Goal: Obtain resource: Obtain resource

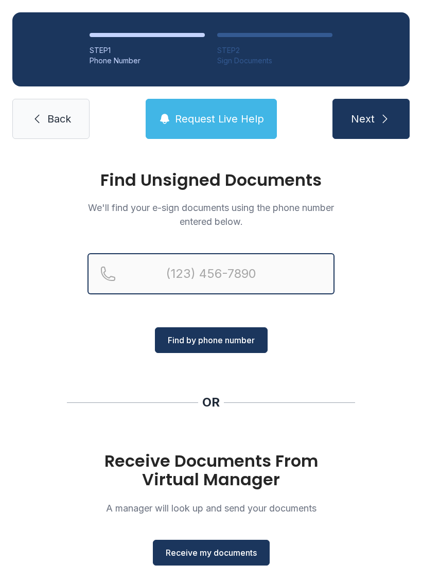
click at [293, 271] on input "Reservation phone number" at bounding box center [210, 273] width 247 height 41
type input "("
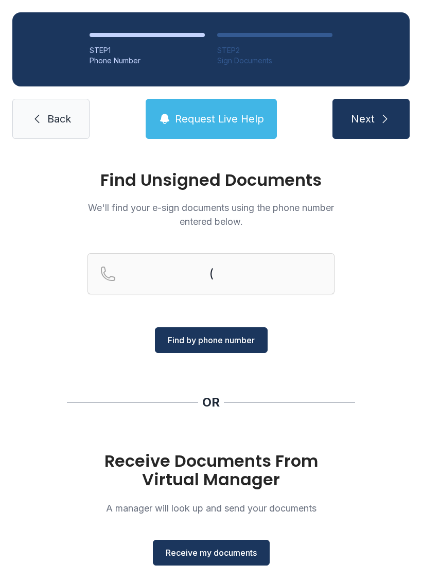
click at [399, 242] on div "Find Unsigned Documents We'll find your e-sign documents using the phone number…" at bounding box center [211, 378] width 422 height 455
click at [57, 133] on link "Back" at bounding box center [50, 119] width 77 height 40
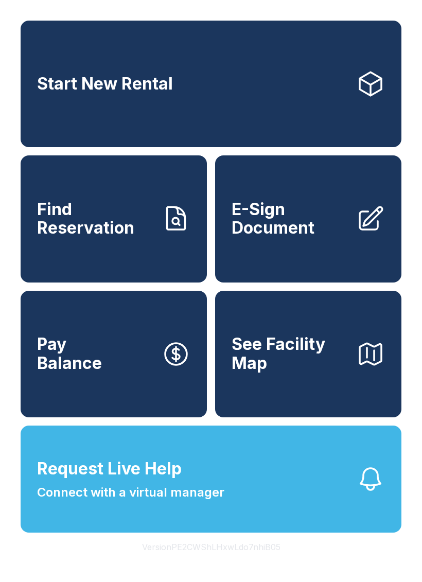
click at [273, 220] on span "E-Sign Document" at bounding box center [290, 219] width 116 height 38
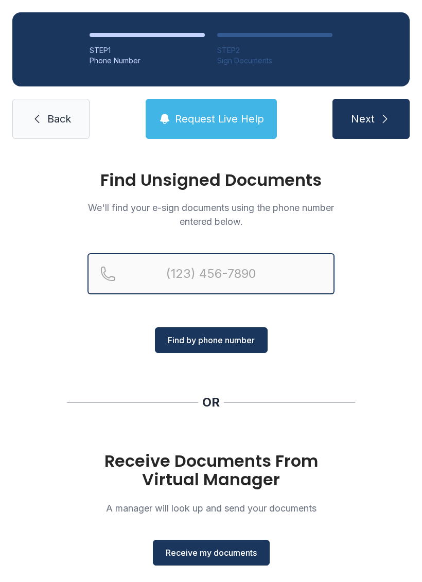
click at [276, 270] on input "Reservation phone number" at bounding box center [210, 273] width 247 height 41
type input "("
click at [249, 269] on input "(" at bounding box center [210, 273] width 247 height 41
click at [232, 264] on input "(" at bounding box center [210, 273] width 247 height 41
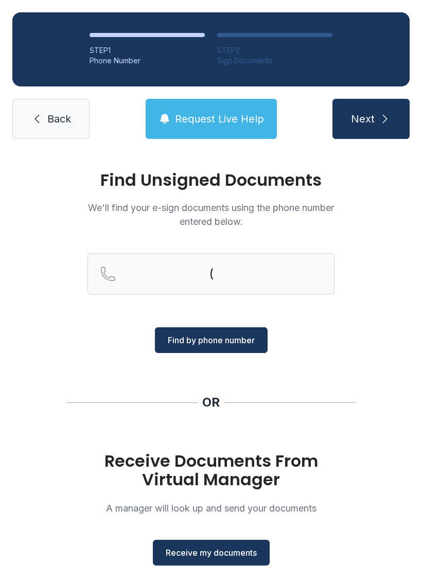
click at [196, 59] on div "Phone Number" at bounding box center [147, 61] width 115 height 10
click at [77, 108] on link "Back" at bounding box center [50, 119] width 77 height 40
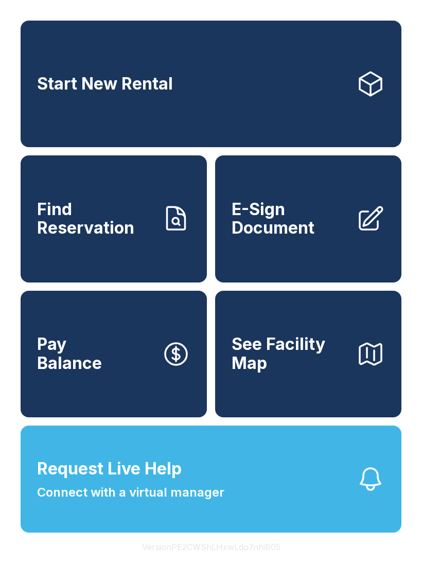
click at [345, 351] on button "See Facility Map" at bounding box center [308, 354] width 186 height 127
click at [349, 223] on link "E-Sign Document" at bounding box center [308, 218] width 186 height 127
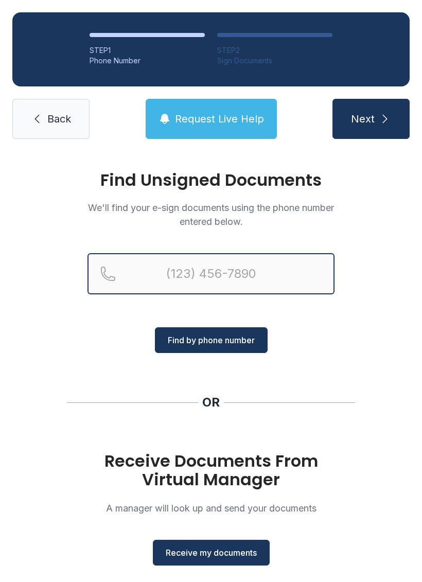
click at [232, 279] on input "Reservation phone number" at bounding box center [210, 273] width 247 height 41
type input "("
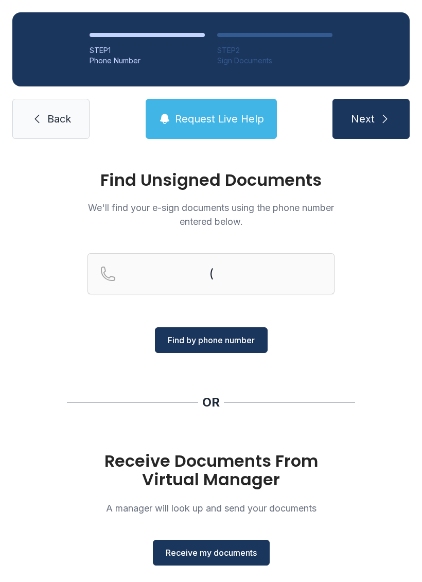
click at [208, 552] on span "Receive my documents" at bounding box center [211, 552] width 91 height 12
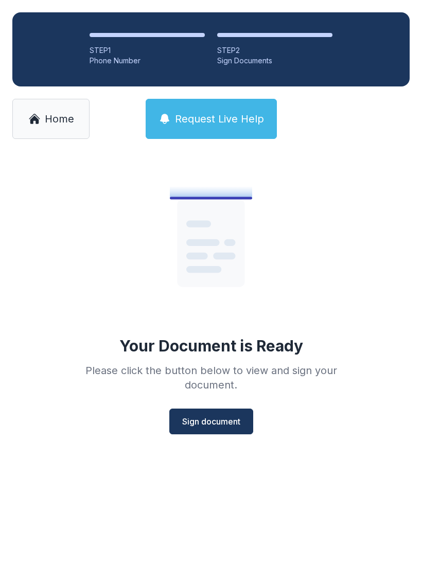
click at [213, 423] on span "Sign document" at bounding box center [211, 421] width 58 height 12
